Goal: Check status: Check status

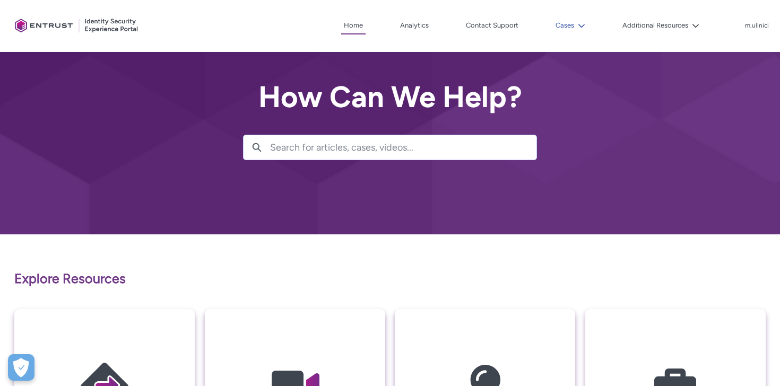
click at [573, 31] on button "Cases" at bounding box center [570, 26] width 35 height 16
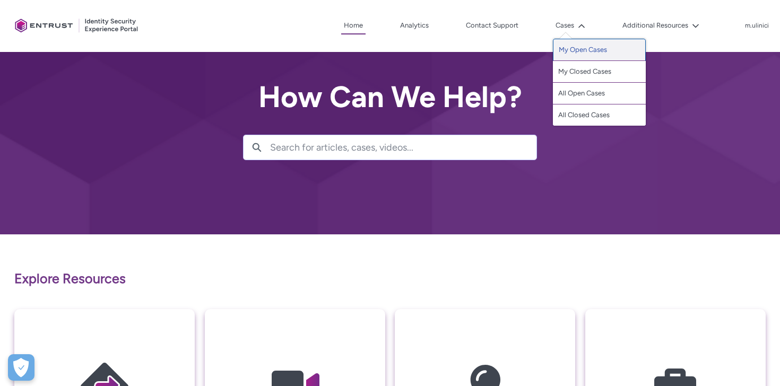
click at [586, 55] on link "My Open Cases" at bounding box center [599, 50] width 93 height 22
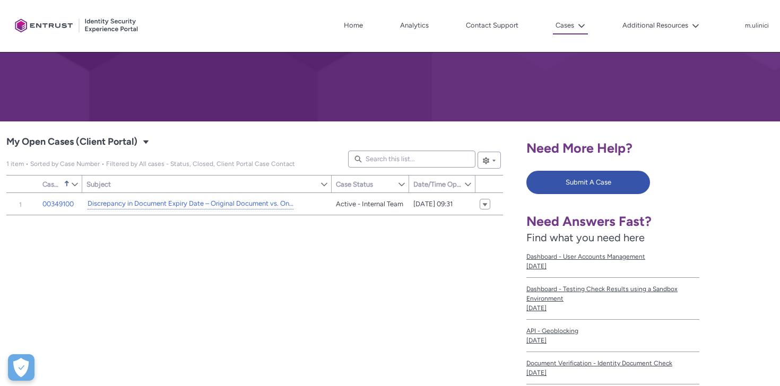
scroll to position [113, 0]
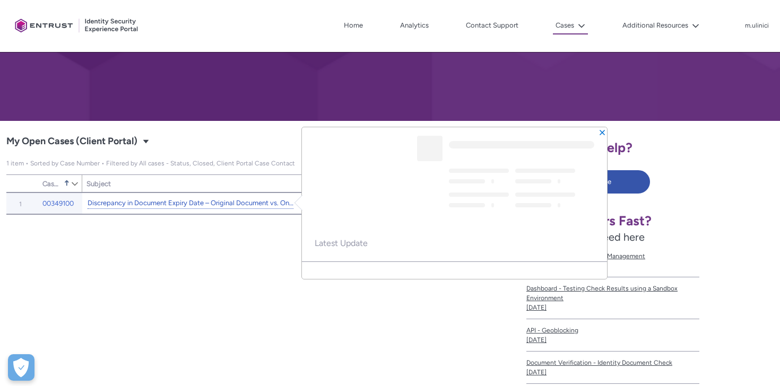
click at [239, 203] on link "Discrepancy in Document Expiry Date – Original Document vs. Onfido Report" at bounding box center [191, 203] width 206 height 11
type input "77"
type input "482"
type input "143"
type input "122"
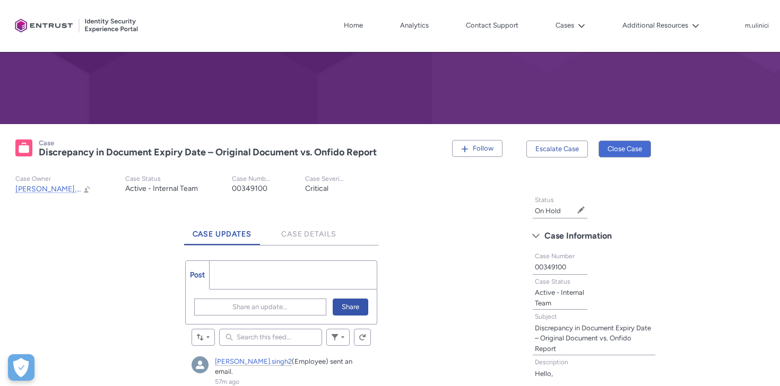
scroll to position [107, 0]
